Goal: Check status: Check status

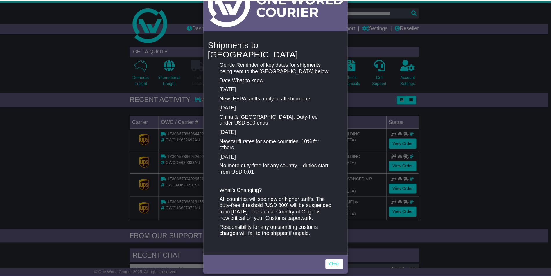
scroll to position [45, 0]
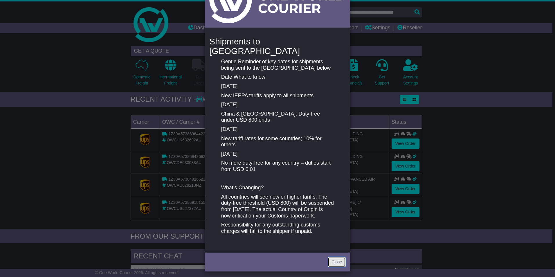
click at [337, 258] on link "Close" at bounding box center [337, 262] width 18 height 10
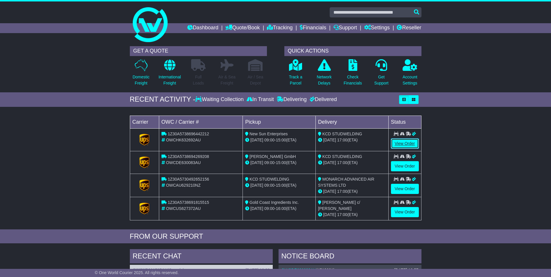
click at [405, 144] on link "View Order" at bounding box center [405, 144] width 28 height 10
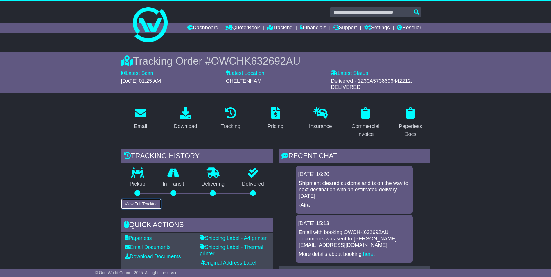
click at [136, 205] on button "View Full Tracking" at bounding box center [141, 204] width 40 height 10
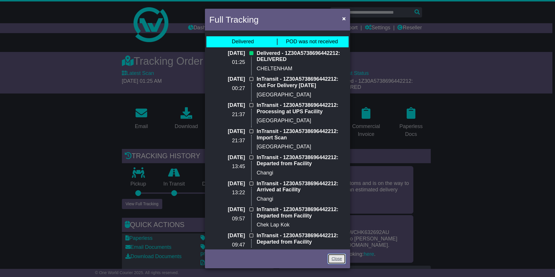
click at [334, 259] on link "Close" at bounding box center [337, 259] width 18 height 10
